Goal: Task Accomplishment & Management: Use online tool/utility

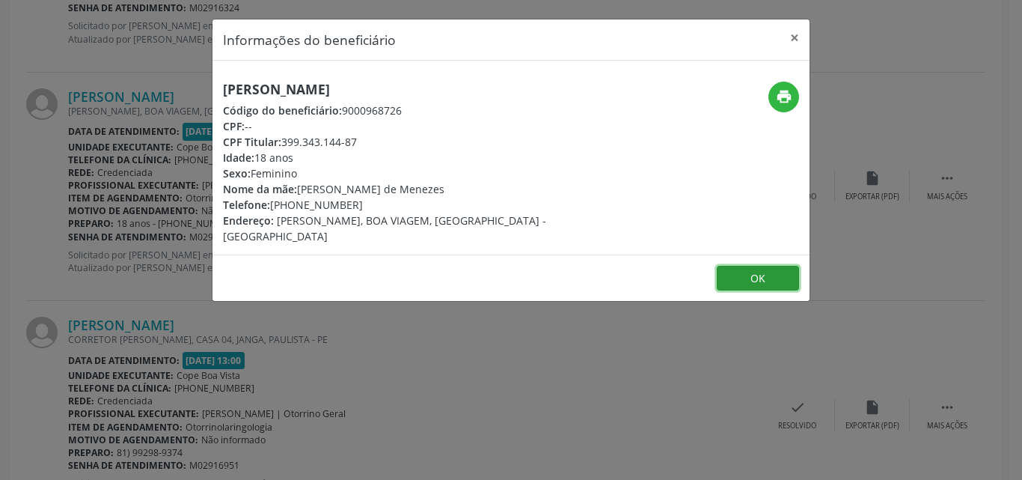
click at [779, 266] on button "OK" at bounding box center [758, 278] width 82 height 25
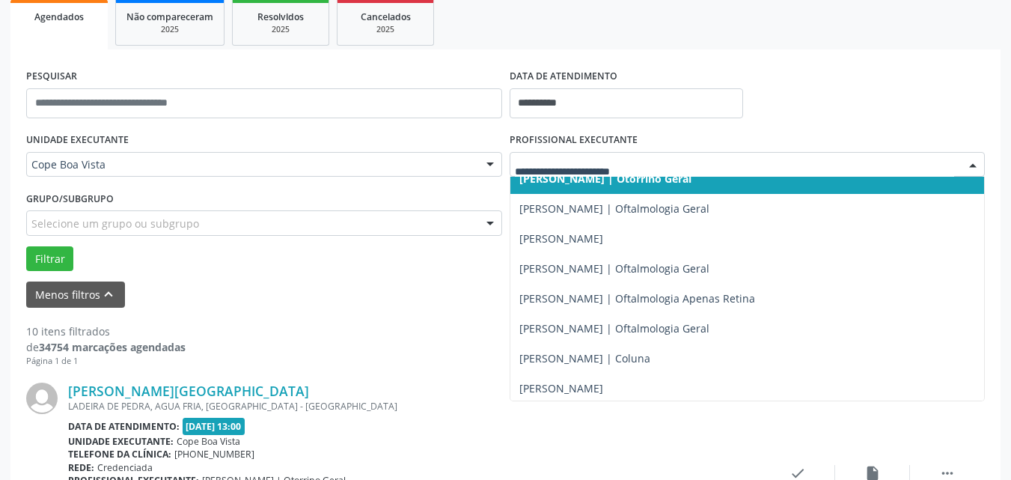
scroll to position [449, 0]
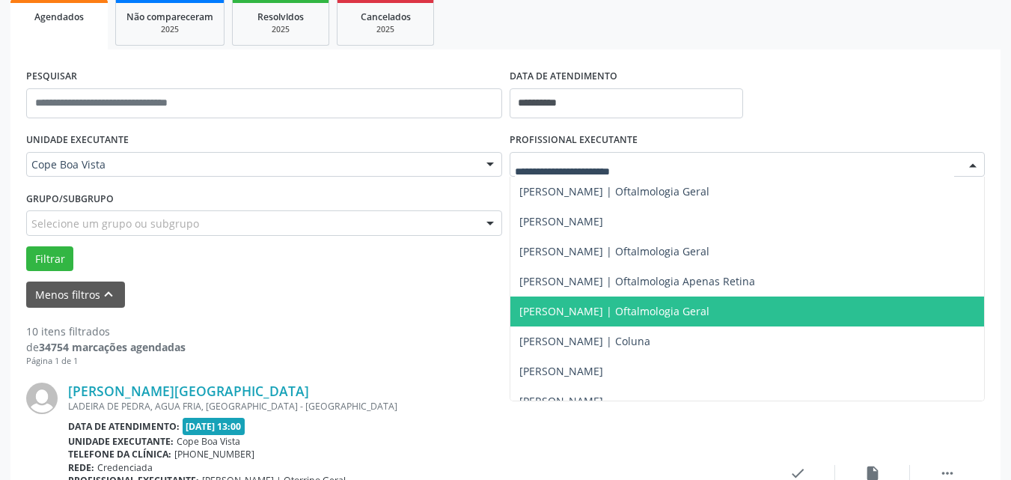
click at [591, 309] on span "[PERSON_NAME] | Oftalmologia Geral" at bounding box center [614, 311] width 190 height 14
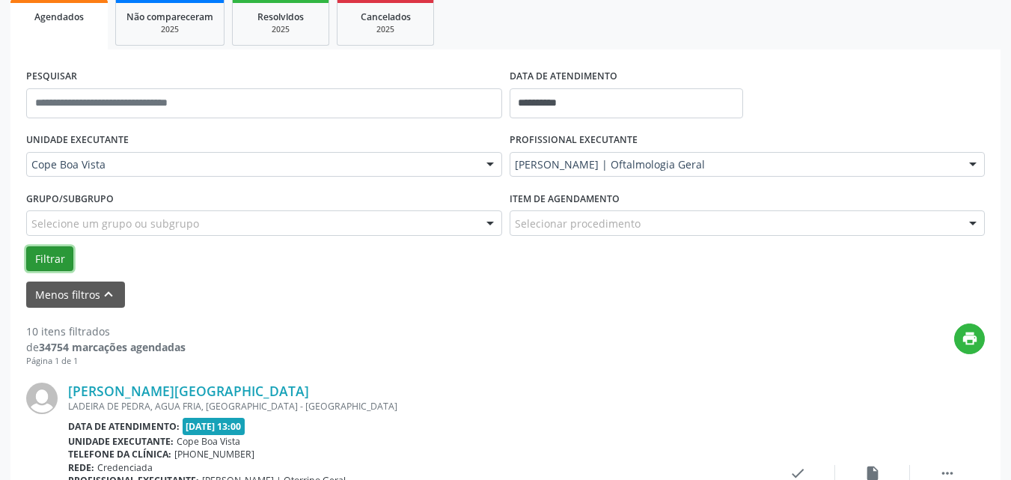
click at [35, 253] on button "Filtrar" at bounding box center [49, 258] width 47 height 25
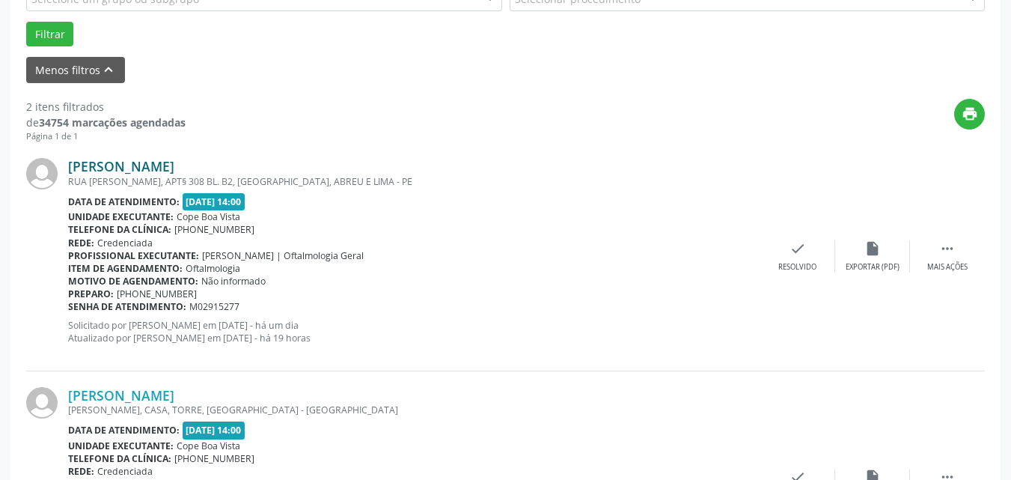
click at [143, 168] on link "[PERSON_NAME]" at bounding box center [121, 166] width 106 height 16
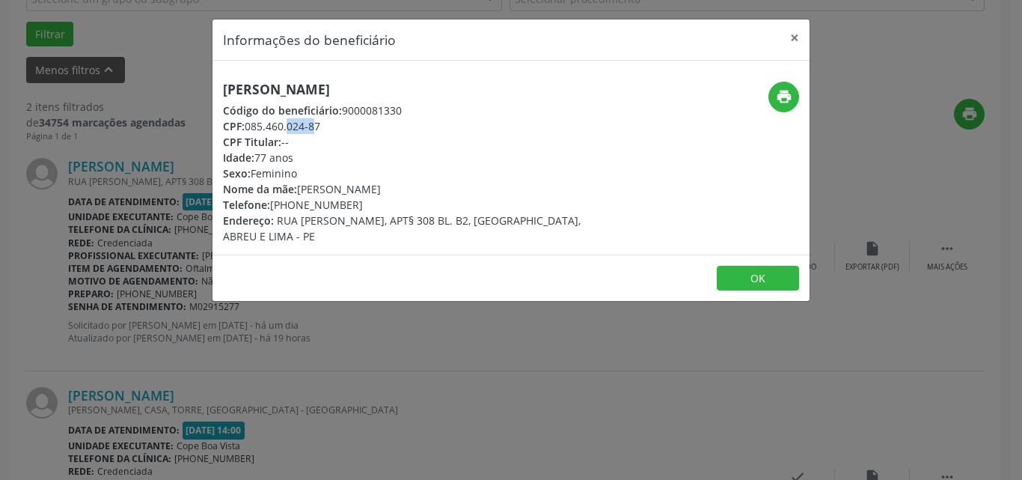
drag, startPoint x: 251, startPoint y: 129, endPoint x: 278, endPoint y: 126, distance: 27.1
click at [278, 126] on div "CPF: 085.460.024-87" at bounding box center [411, 126] width 377 height 16
click at [252, 128] on div "CPF: 085.460.024-87" at bounding box center [411, 126] width 377 height 16
drag, startPoint x: 248, startPoint y: 129, endPoint x: 322, endPoint y: 125, distance: 74.2
click at [322, 125] on div "CPF: 085.460.024-87" at bounding box center [411, 126] width 377 height 16
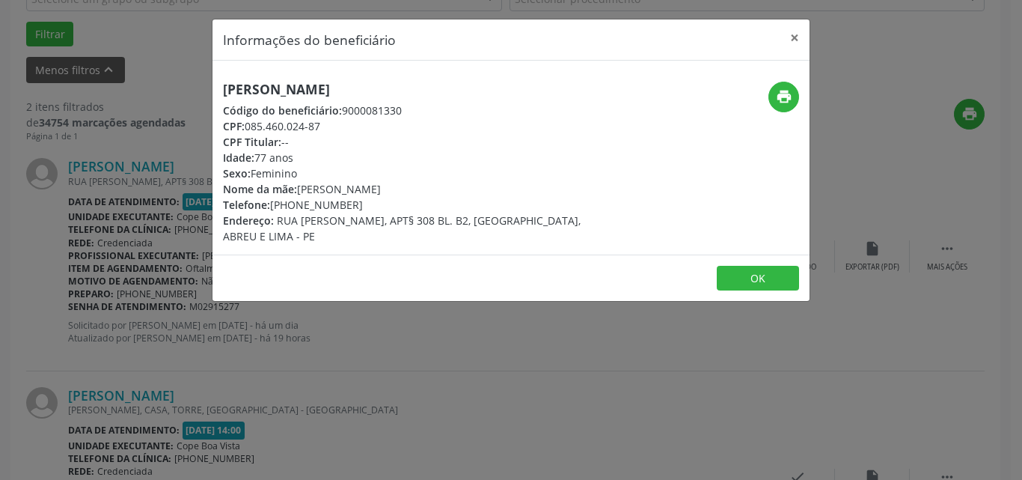
click at [787, 353] on div "Informações do beneficiário × [PERSON_NAME] Código do beneficiário: 9000081330 …" at bounding box center [511, 240] width 1022 height 480
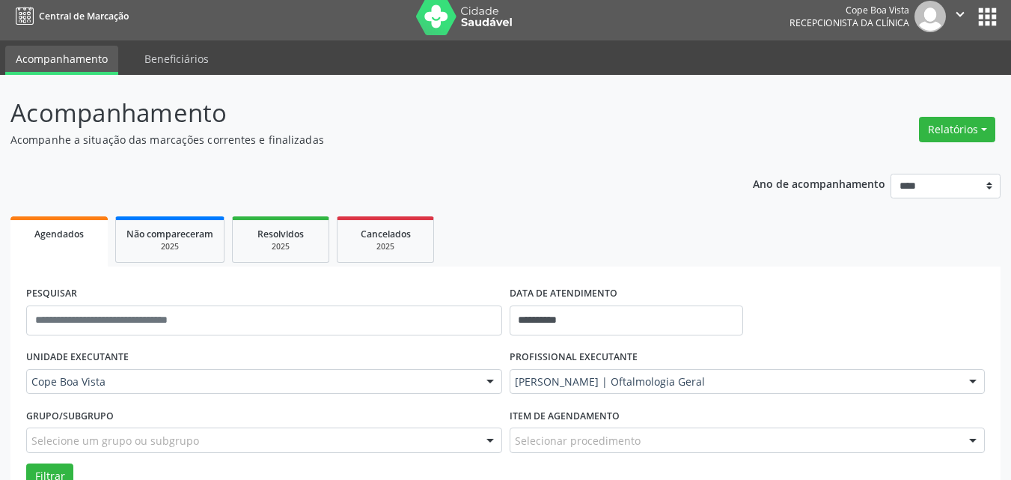
scroll to position [0, 0]
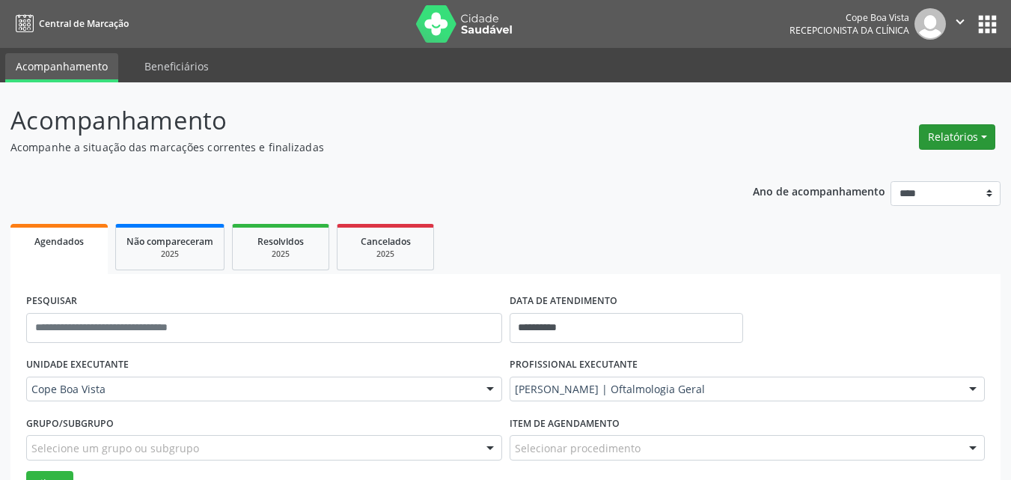
click at [948, 147] on button "Relatórios" at bounding box center [957, 136] width 76 height 25
click at [924, 172] on link "Agendamentos" at bounding box center [915, 169] width 161 height 21
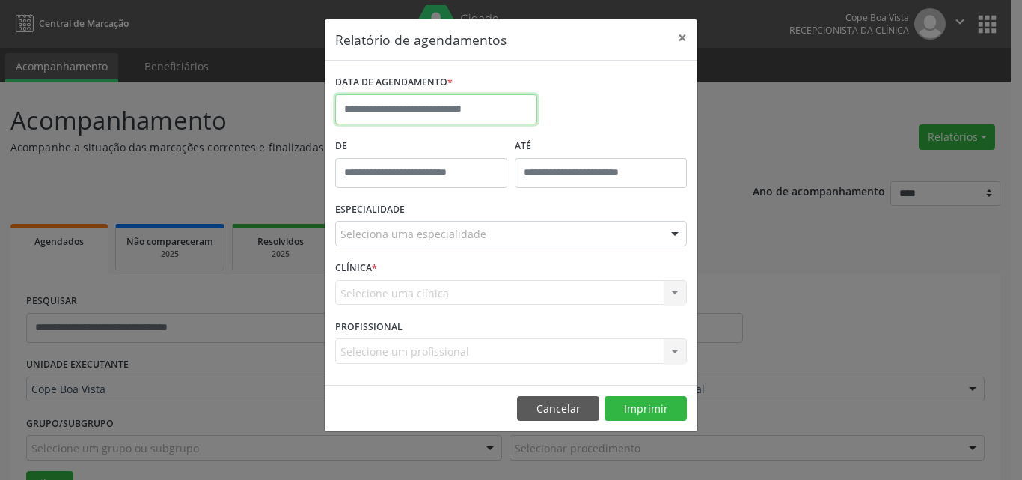
click at [454, 117] on input "text" at bounding box center [436, 109] width 202 height 30
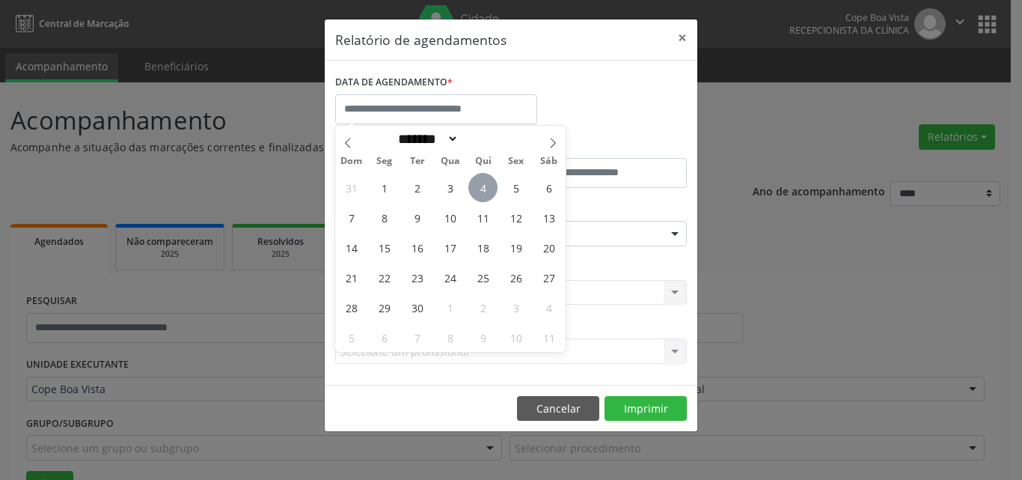
click at [490, 186] on span "4" at bounding box center [483, 187] width 29 height 29
type input "**********"
click at [490, 186] on span "4" at bounding box center [483, 187] width 29 height 29
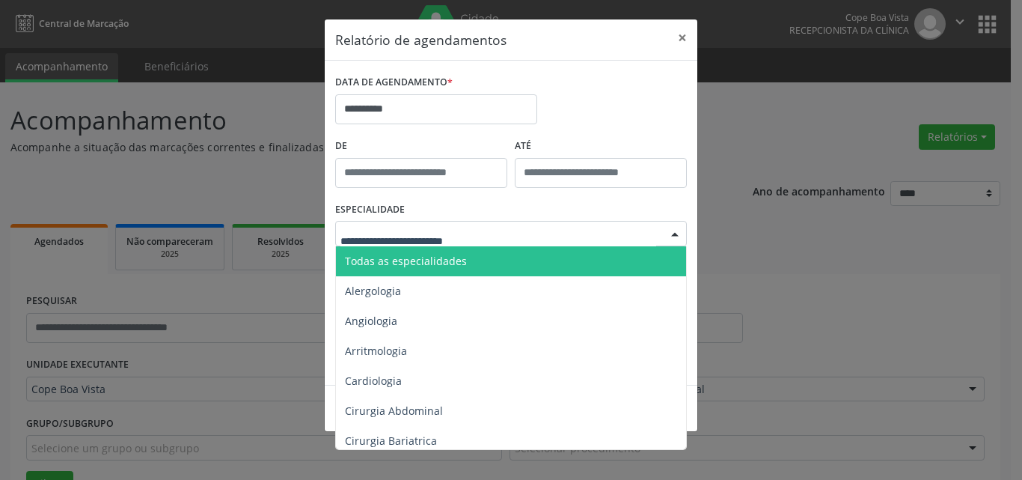
click at [447, 225] on div at bounding box center [511, 233] width 352 height 25
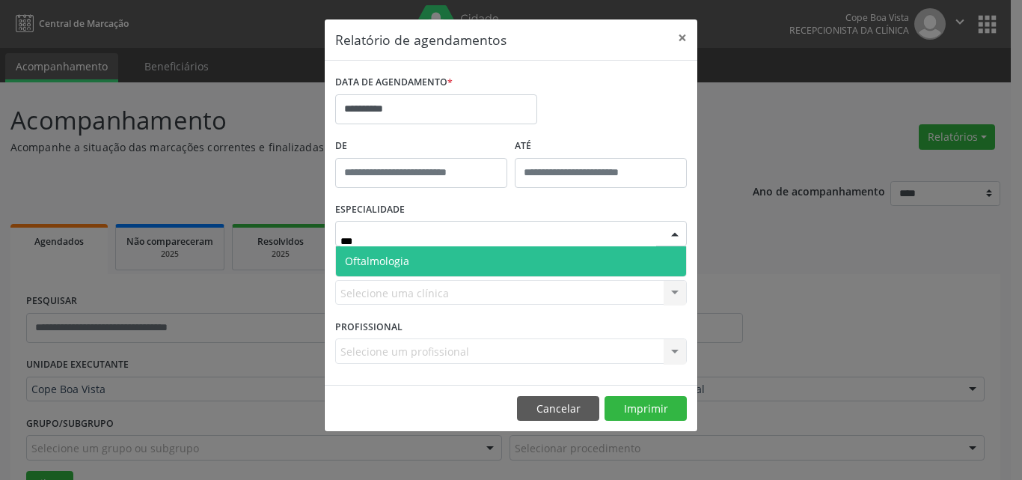
type input "****"
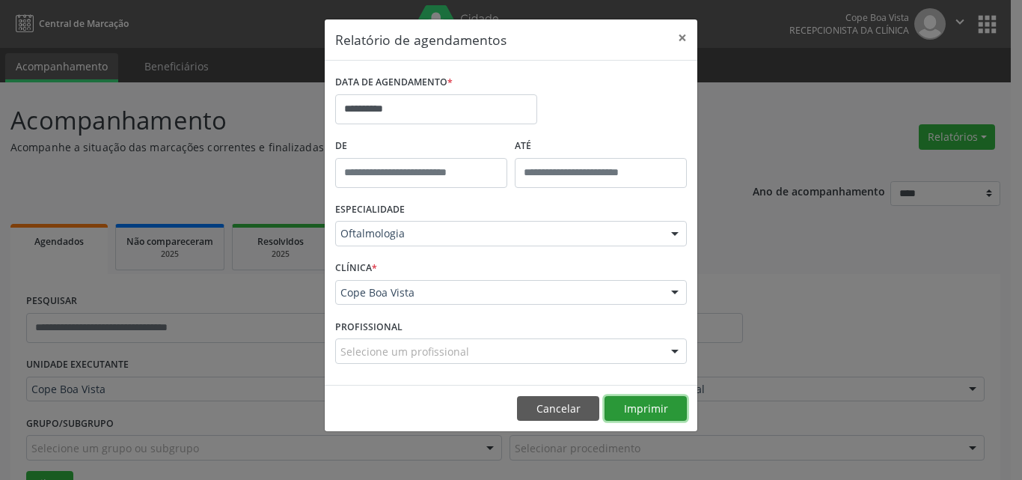
click at [665, 405] on button "Imprimir" at bounding box center [646, 408] width 82 height 25
click at [547, 409] on button "Cancelar" at bounding box center [558, 408] width 82 height 25
